Goal: Task Accomplishment & Management: Use online tool/utility

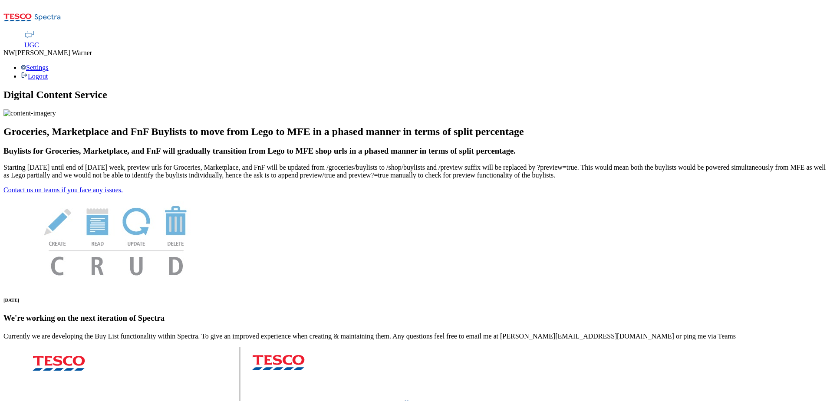
click at [39, 41] on span "UGC" at bounding box center [31, 44] width 15 height 7
